Goal: Task Accomplishment & Management: Use online tool/utility

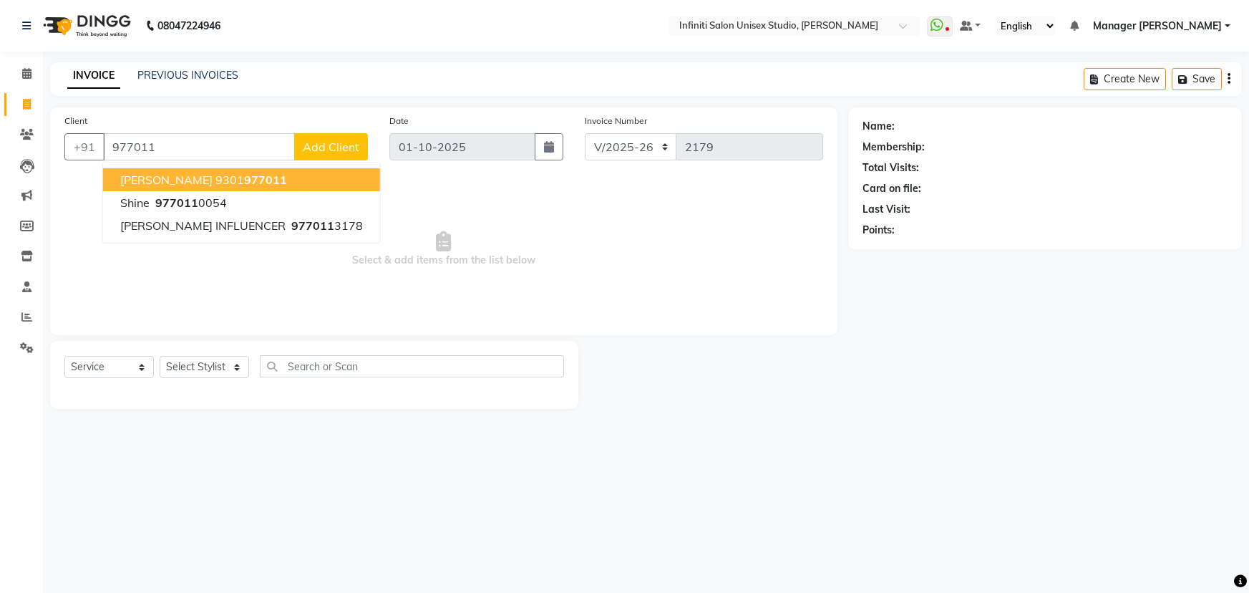
select select "6511"
select select "service"
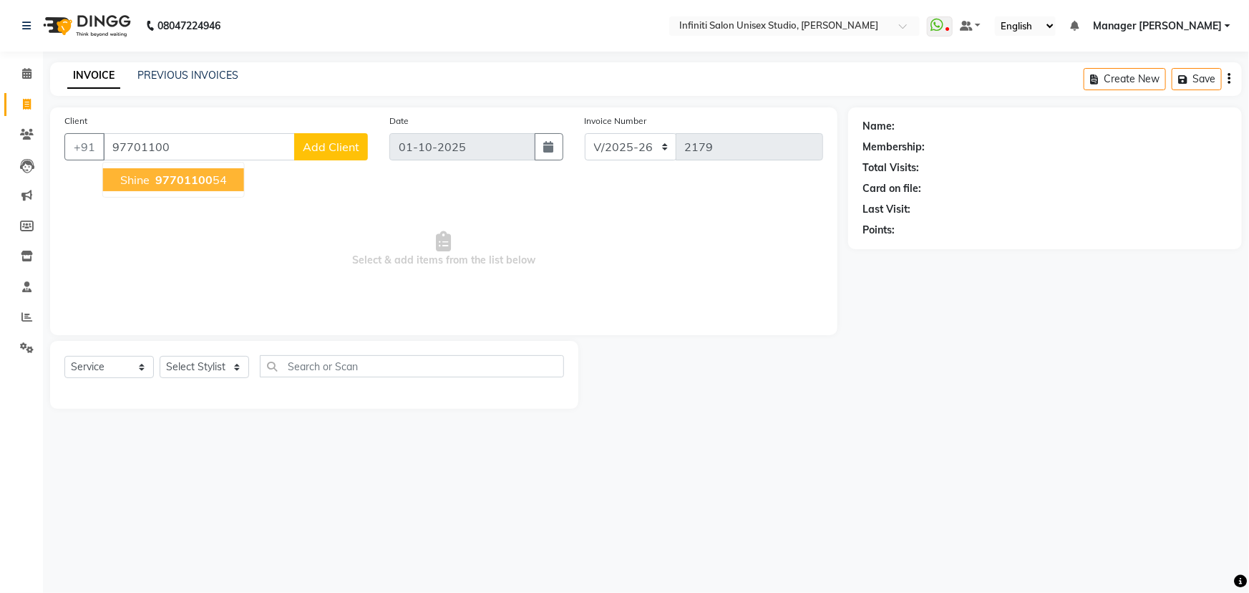
click at [207, 176] on span "97701100" at bounding box center [183, 180] width 57 height 14
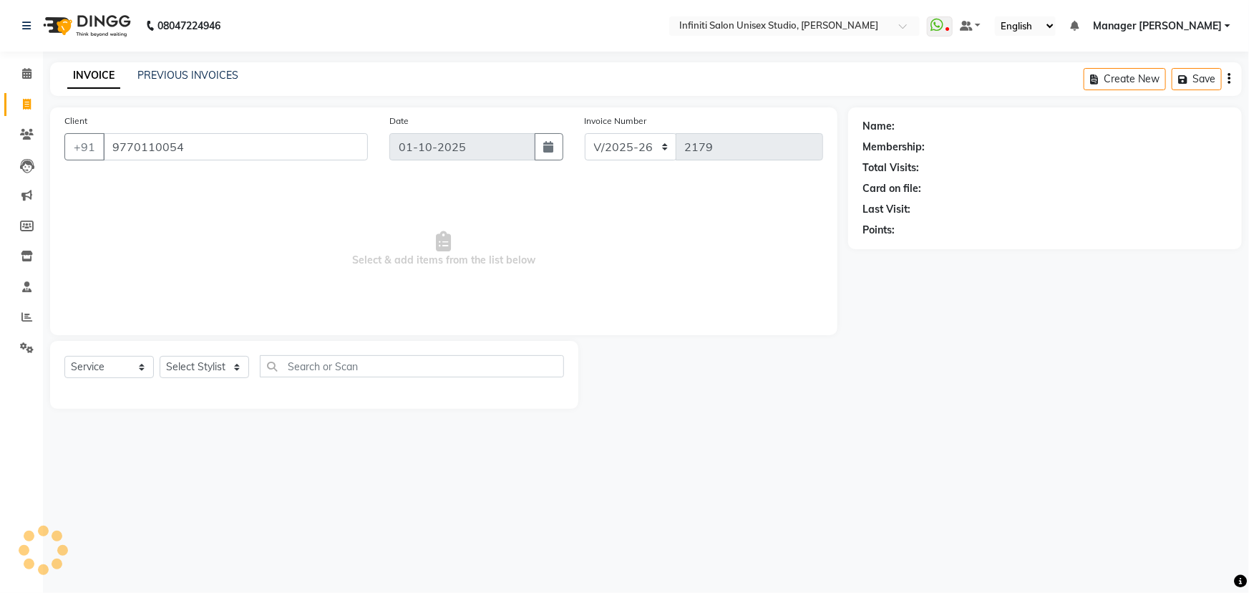
type input "9770110054"
select select "1: Object"
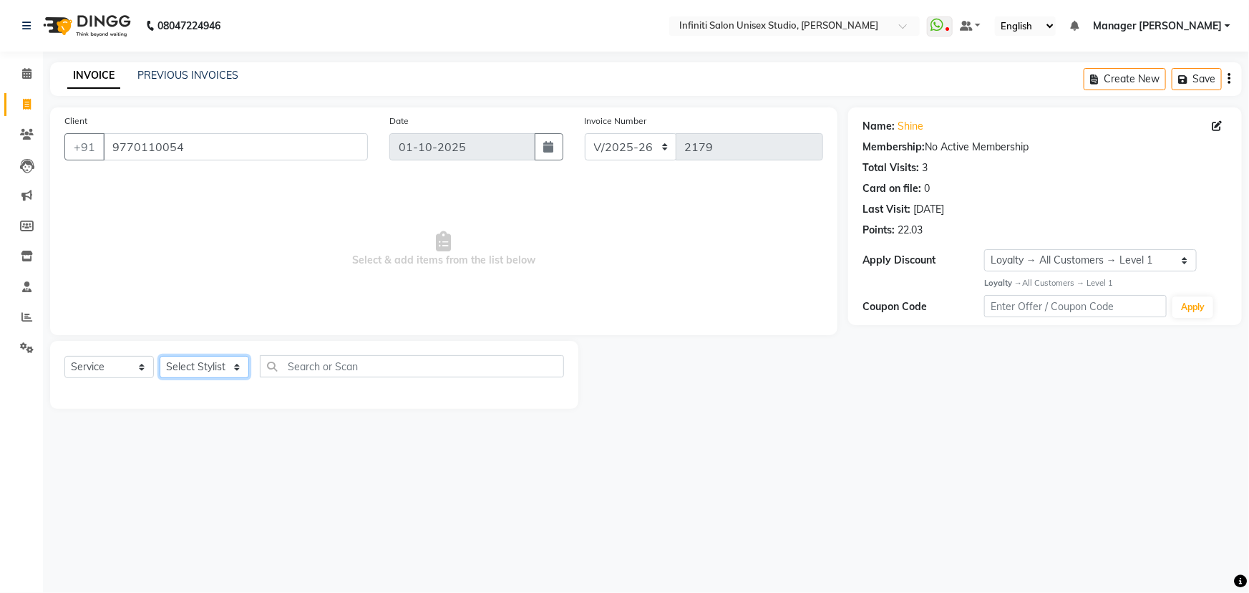
click at [228, 362] on select "Select Stylist Alka Amrita Arun DN Bharti [PERSON_NAME] Owner [PERSON_NAME] DN …" at bounding box center [205, 367] width 90 height 22
select select "49887"
click at [160, 356] on select "Select Stylist Alka Amrita Arun DN Bharti [PERSON_NAME] Owner [PERSON_NAME] DN …" at bounding box center [205, 367] width 90 height 22
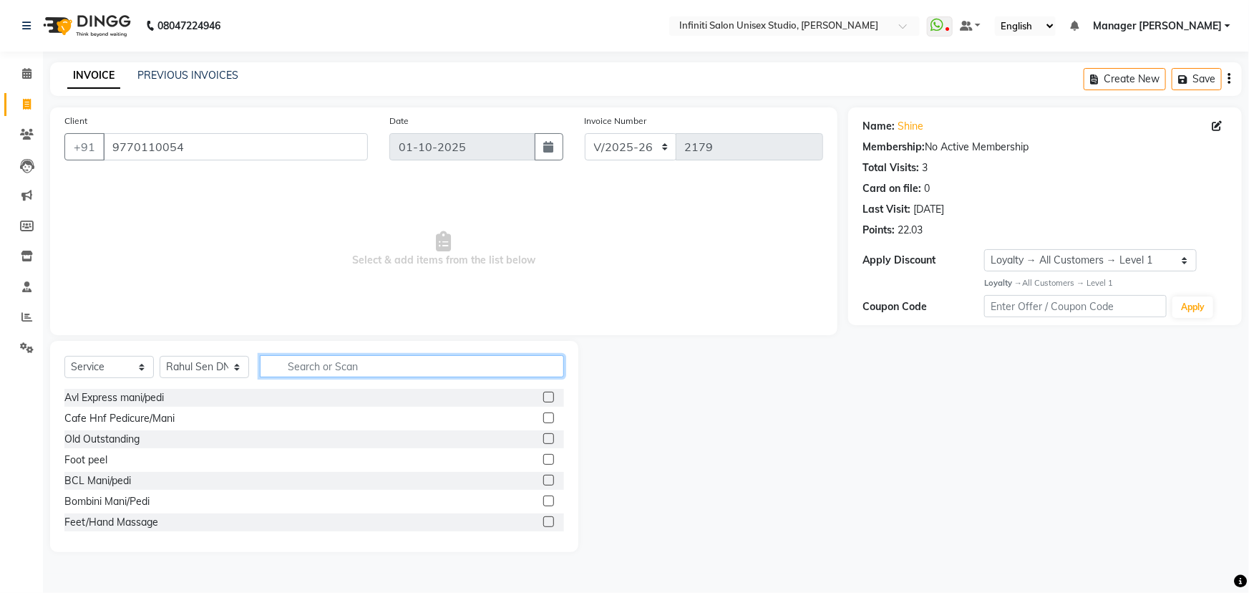
click at [314, 367] on input "text" at bounding box center [412, 366] width 304 height 22
type input "sha"
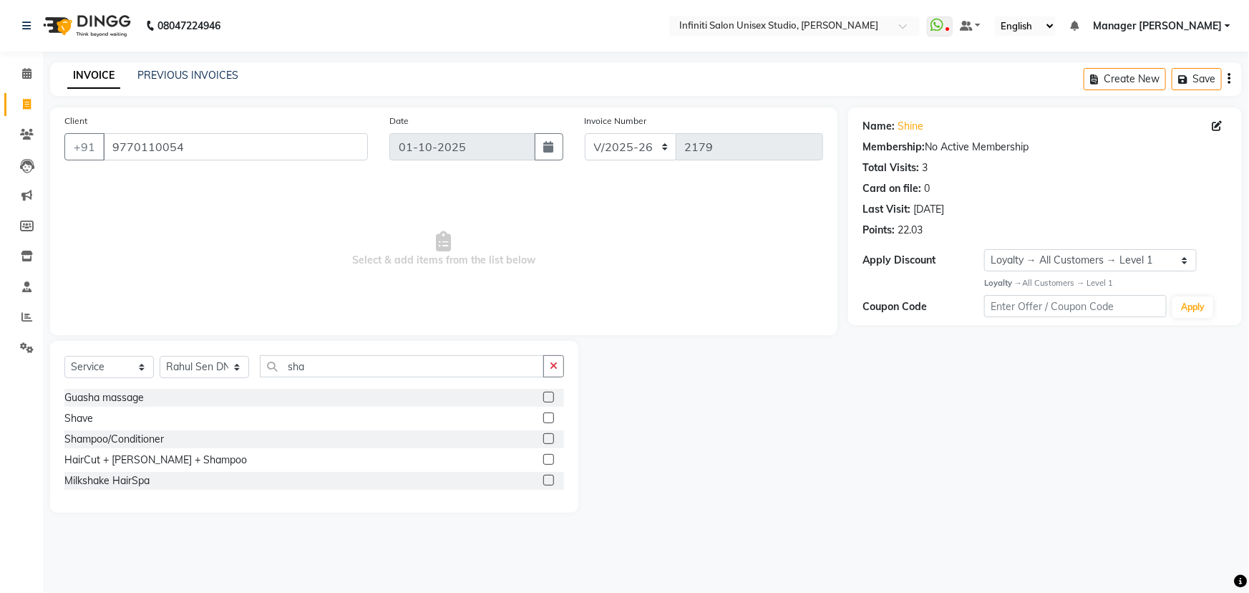
click at [549, 421] on label at bounding box center [548, 417] width 11 height 11
click at [549, 421] on input "checkbox" at bounding box center [547, 418] width 9 height 9
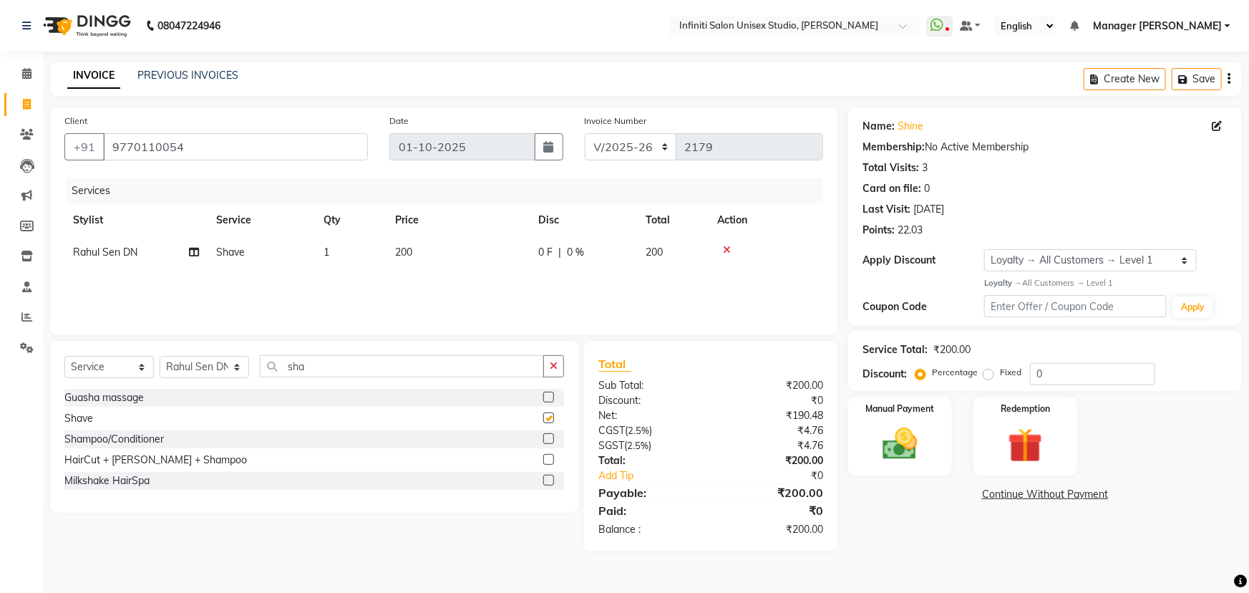
checkbox input "false"
click at [897, 421] on div "Manual Payment" at bounding box center [900, 436] width 108 height 82
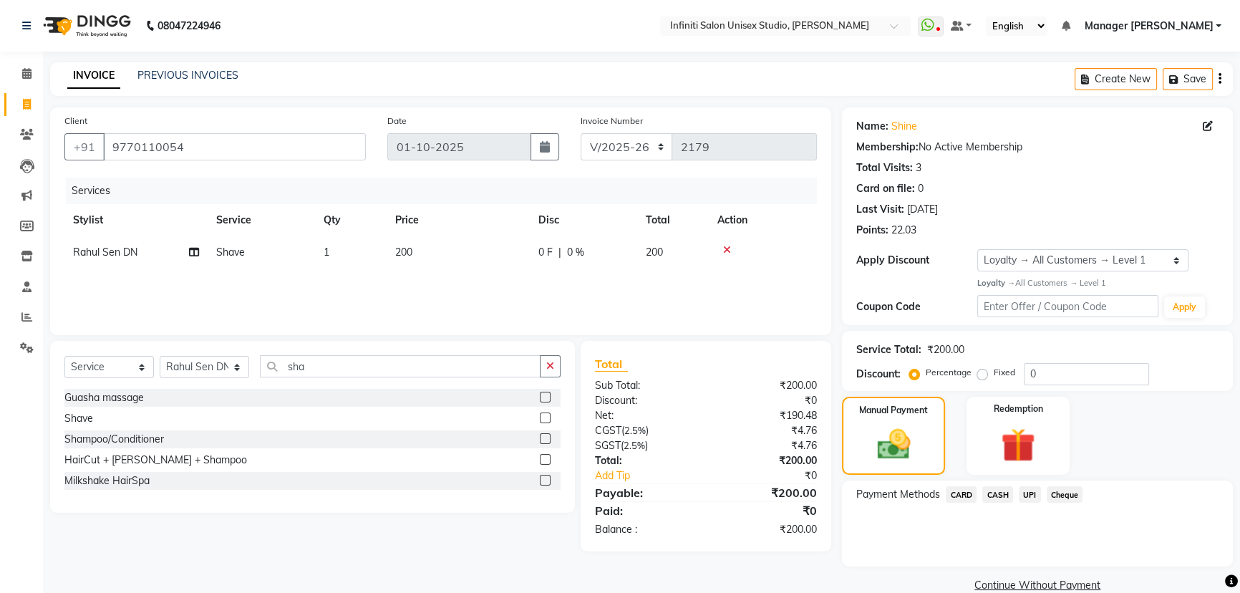
click at [1025, 489] on span "UPI" at bounding box center [1030, 494] width 22 height 16
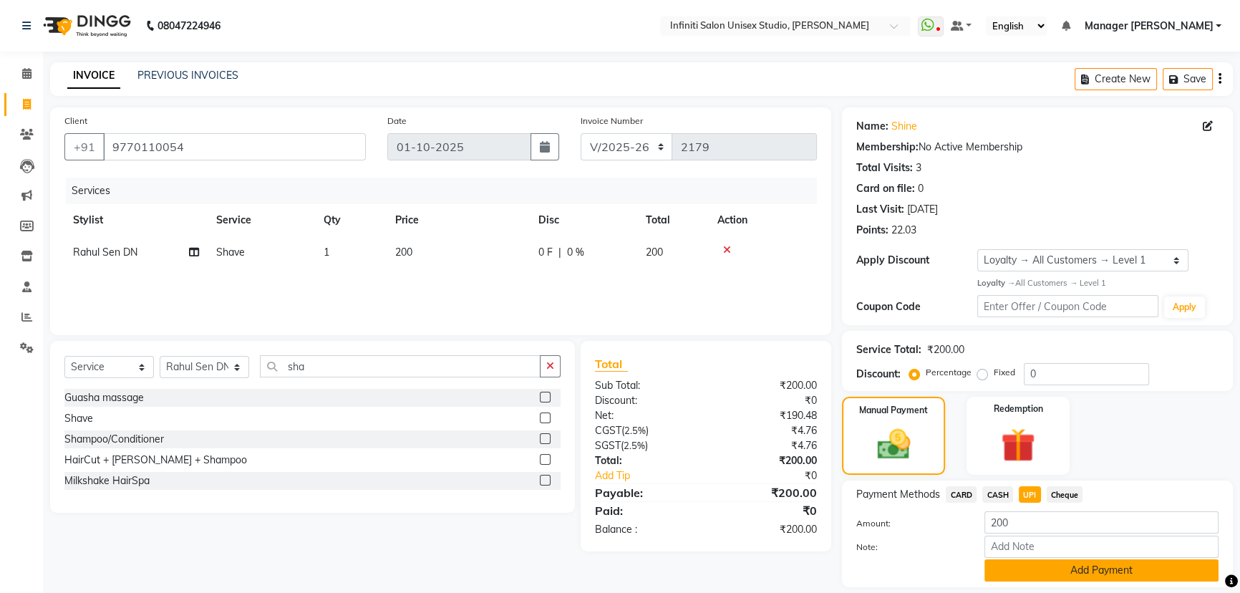
scroll to position [45, 0]
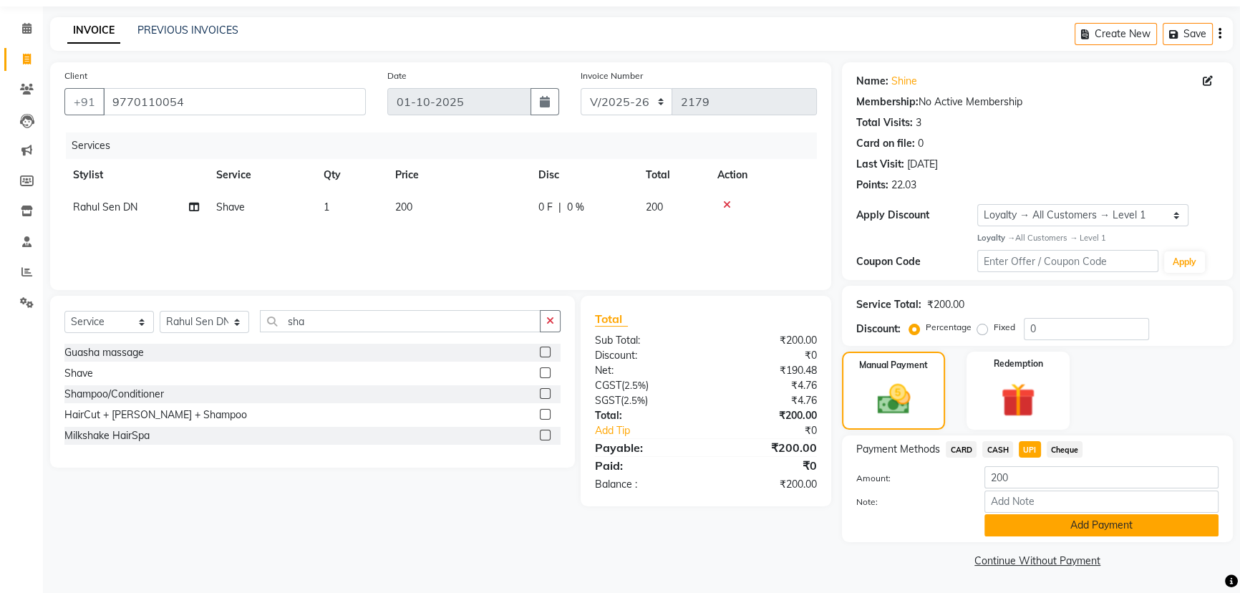
click at [1033, 525] on button "Add Payment" at bounding box center [1102, 525] width 234 height 22
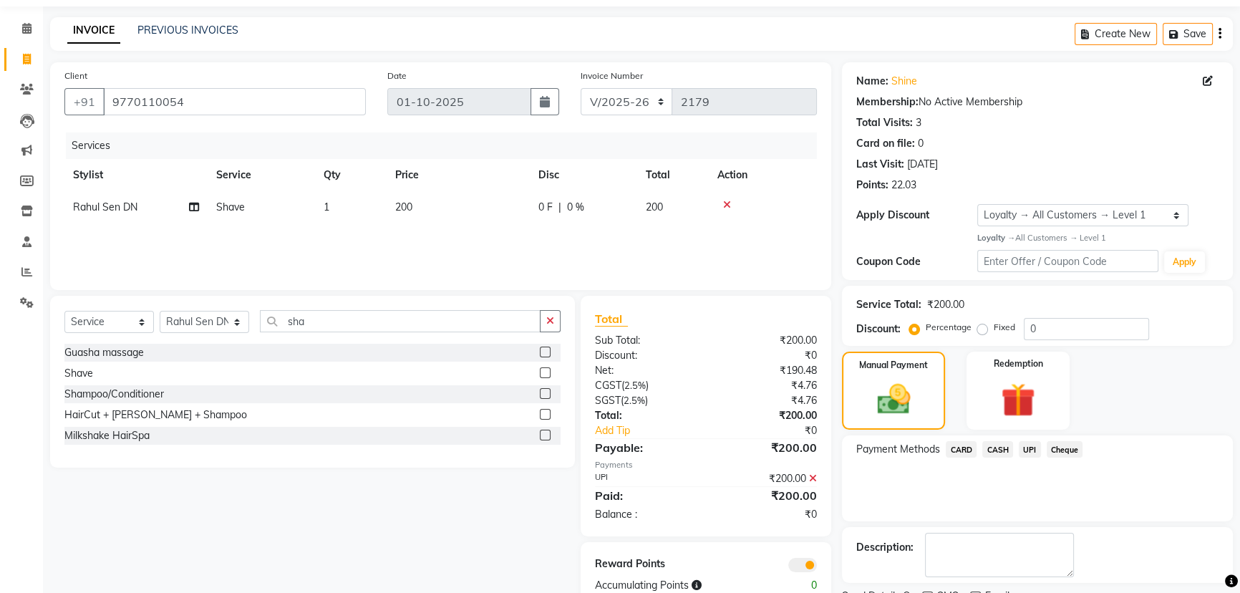
scroll to position [105, 0]
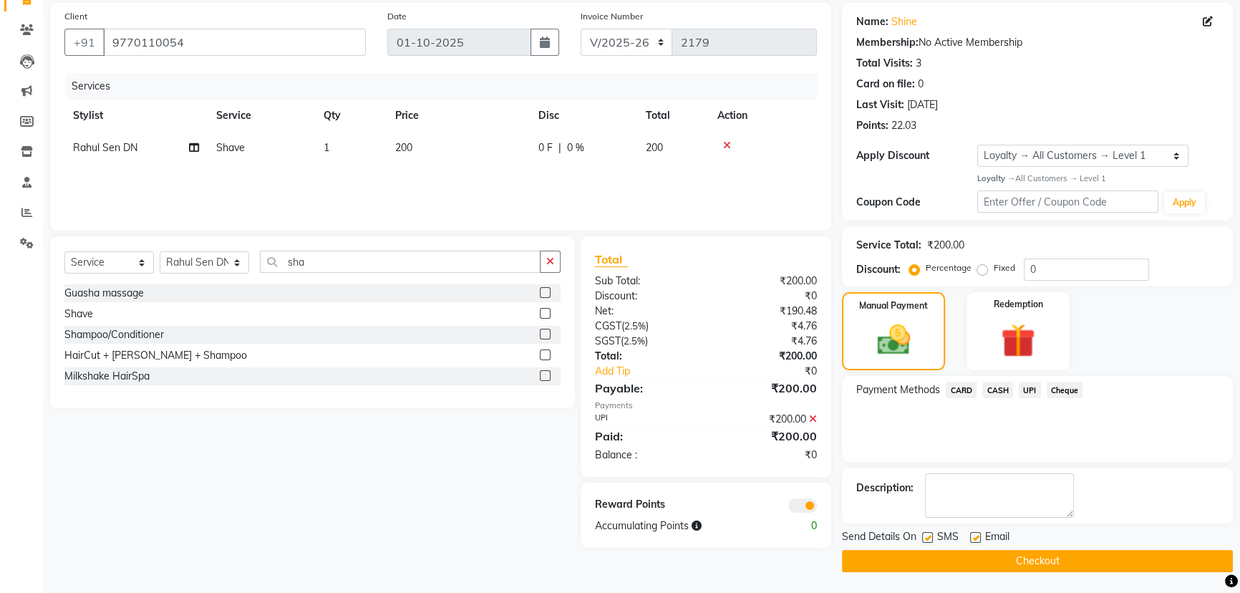
click at [1012, 556] on button "Checkout" at bounding box center [1037, 561] width 391 height 22
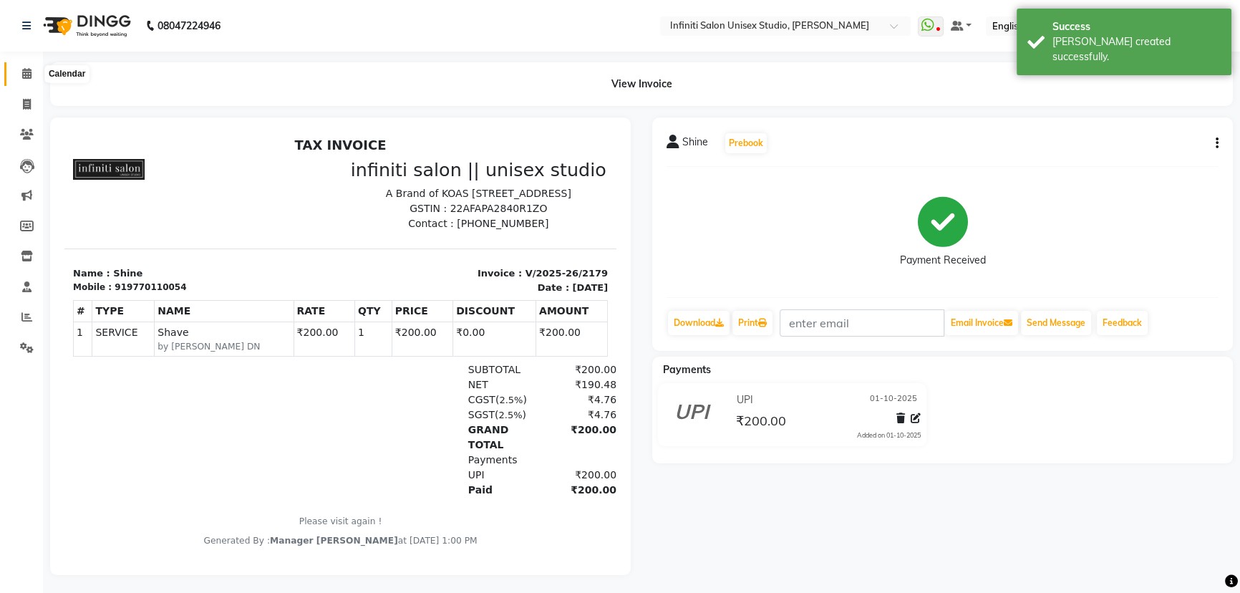
click at [22, 74] on icon at bounding box center [26, 73] width 9 height 11
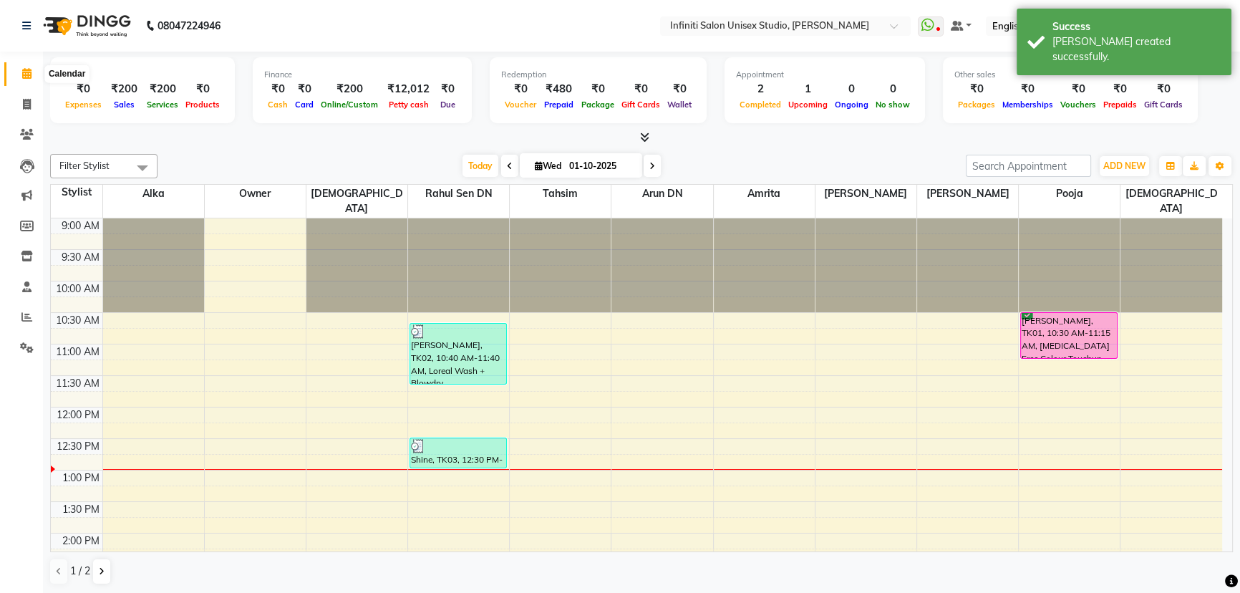
click at [26, 71] on icon at bounding box center [26, 73] width 9 height 11
